Goal: Task Accomplishment & Management: Manage account settings

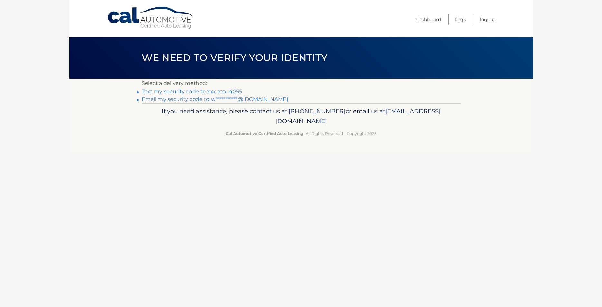
click at [191, 91] on link "Text my security code to xxx-xxx-4055" at bounding box center [192, 92] width 100 height 6
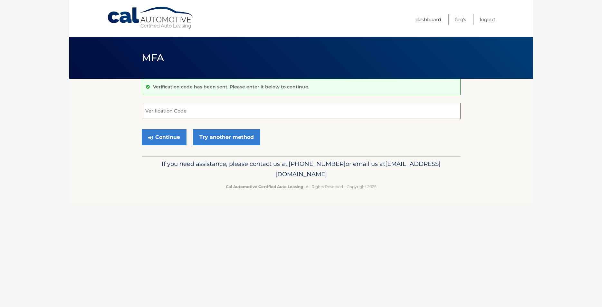
click at [195, 110] on input "Verification Code" at bounding box center [301, 111] width 319 height 16
type input "693742"
click at [157, 133] on button "Continue" at bounding box center [164, 137] width 45 height 16
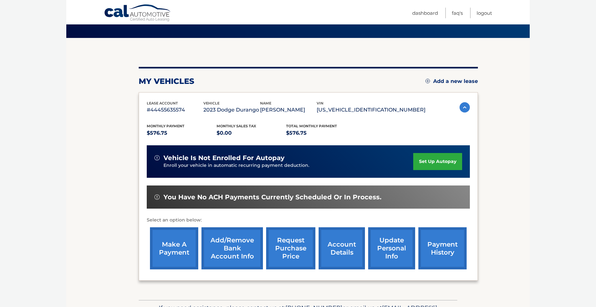
scroll to position [98, 0]
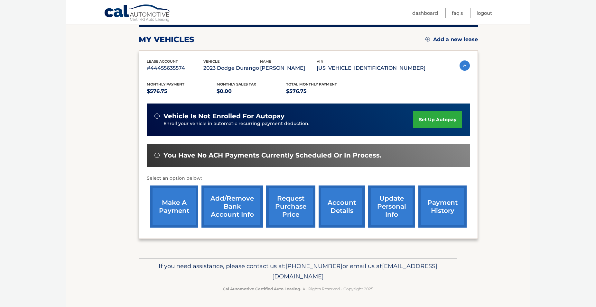
click at [181, 193] on link "make a payment" at bounding box center [174, 207] width 48 height 42
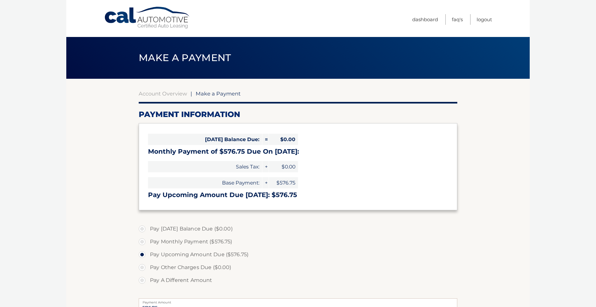
select select "ODUwMDI4MTYtN2RiYi00ODBkLWFlYTUtYjA5N2I4YmVlOTA0"
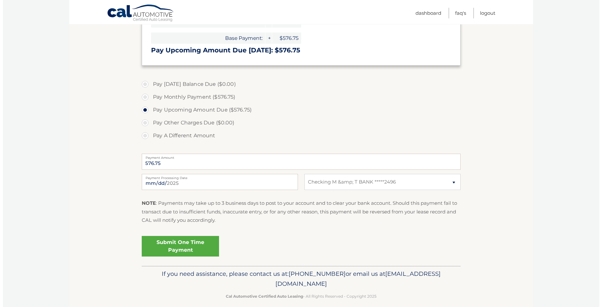
scroll to position [153, 0]
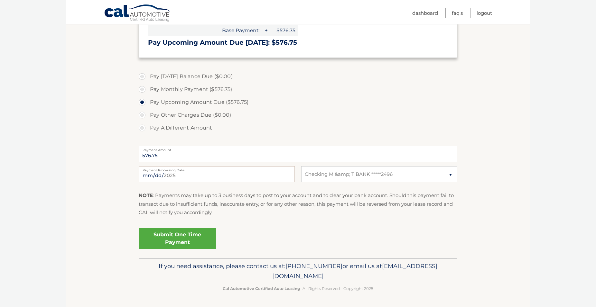
click at [183, 234] on link "Submit One Time Payment" at bounding box center [177, 239] width 77 height 21
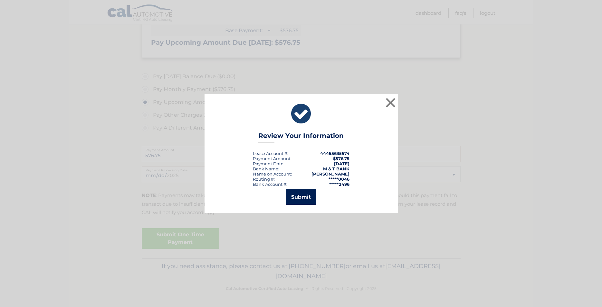
click at [300, 197] on button "Submit" at bounding box center [301, 197] width 30 height 15
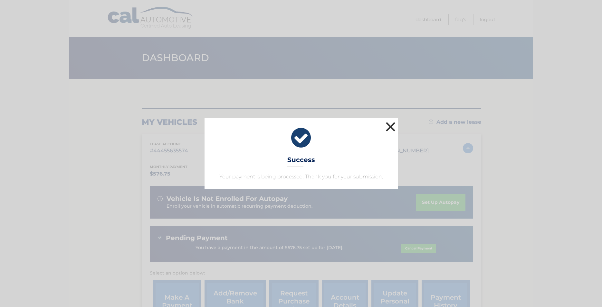
click at [390, 126] on button "×" at bounding box center [390, 126] width 13 height 13
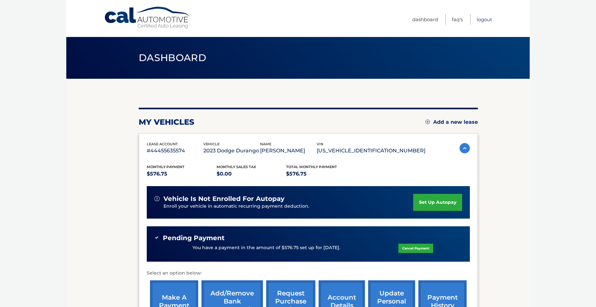
click at [492, 20] on link "Logout" at bounding box center [484, 19] width 15 height 11
